Goal: Find specific page/section: Find specific page/section

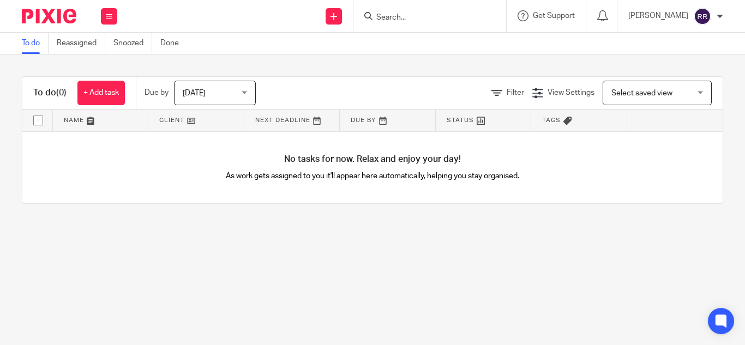
click at [375, 16] on input "Search" at bounding box center [424, 18] width 98 height 10
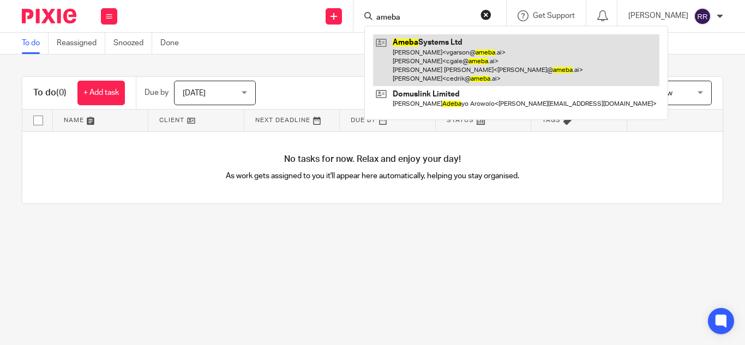
type input "ameba"
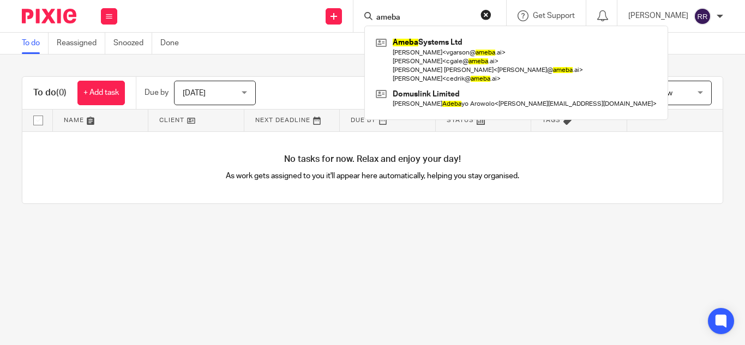
click at [312, 58] on div "To do (0) + Add task Due by [DATE] [DATE] [DATE] [DATE] This week Next week Thi…" at bounding box center [372, 140] width 745 height 171
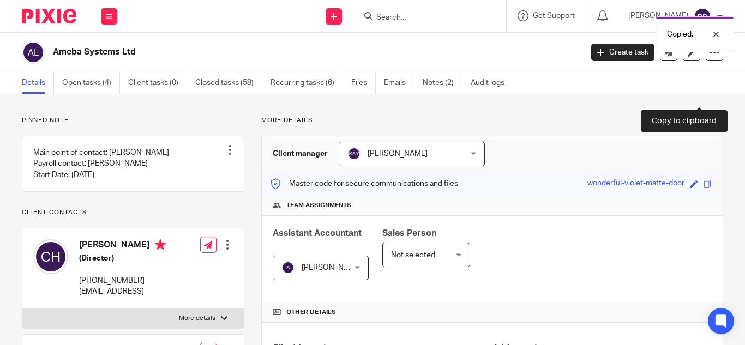
scroll to position [83, 0]
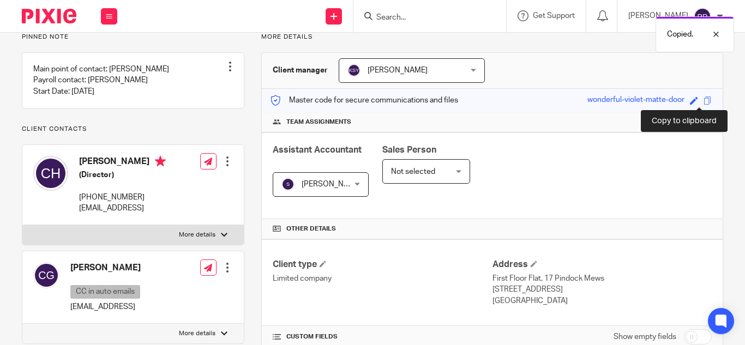
click at [704, 100] on span at bounding box center [708, 101] width 8 height 8
